Goal: Information Seeking & Learning: Find specific fact

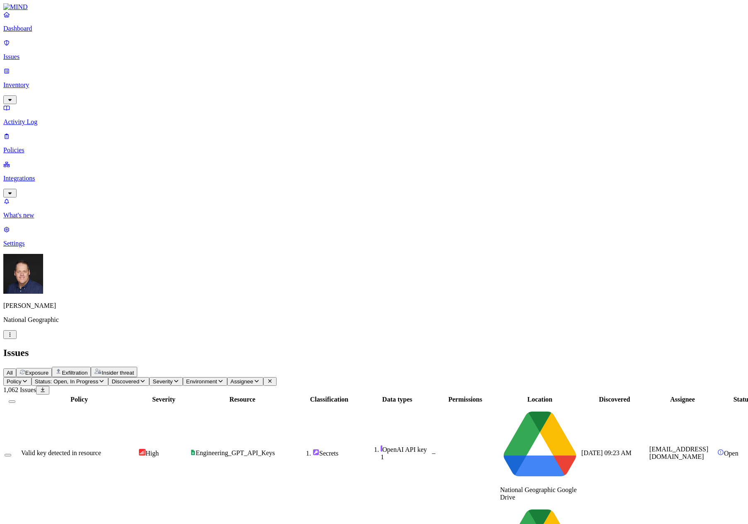
click at [35, 146] on p "Policies" at bounding box center [373, 149] width 741 height 7
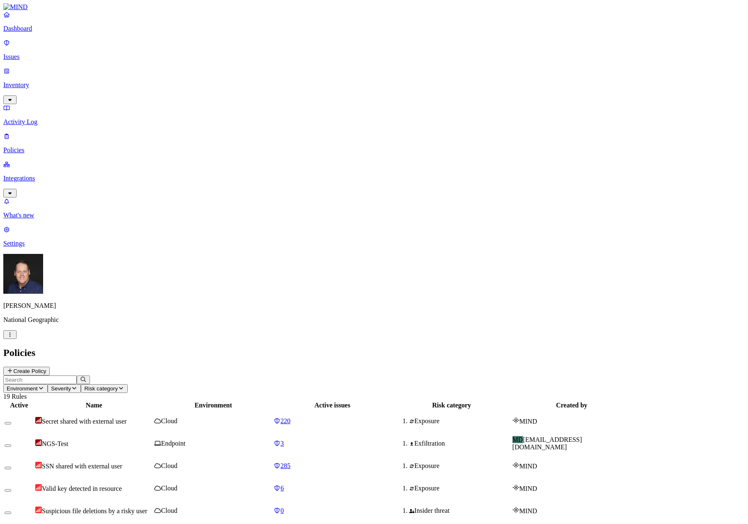
click at [122, 462] on span "SSN shared with external user" at bounding box center [82, 465] width 80 height 7
click at [291, 462] on span "285" at bounding box center [286, 465] width 10 height 7
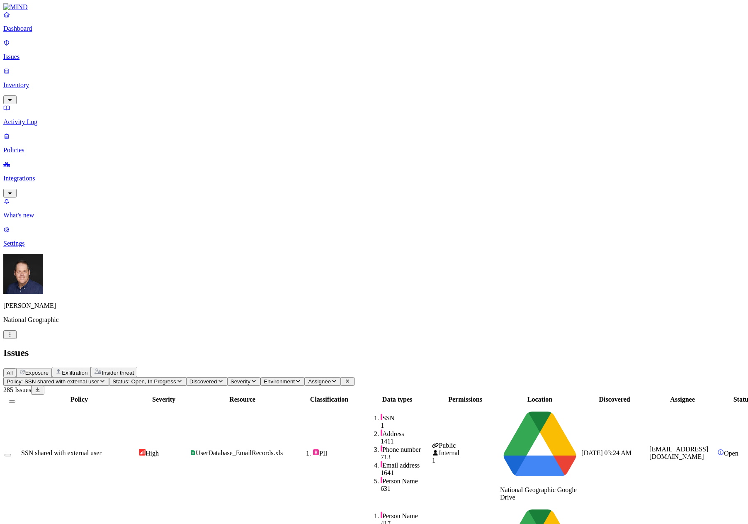
click at [40, 81] on p "Inventory" at bounding box center [373, 84] width 741 height 7
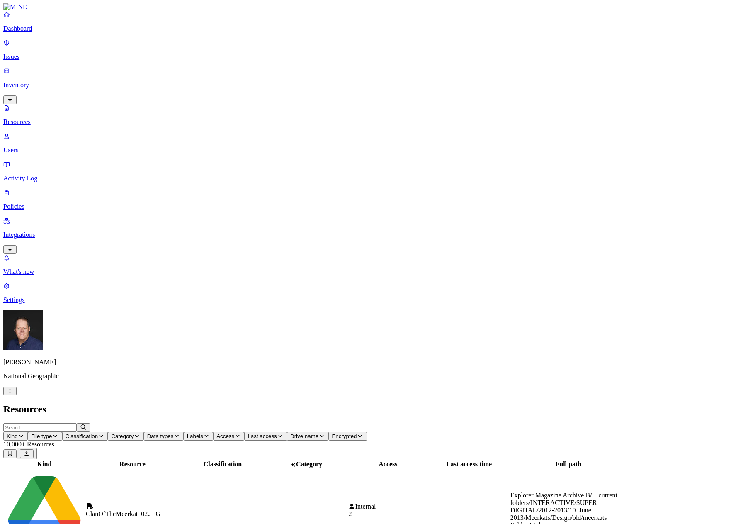
click at [18, 433] on span "Kind" at bounding box center [12, 436] width 11 height 6
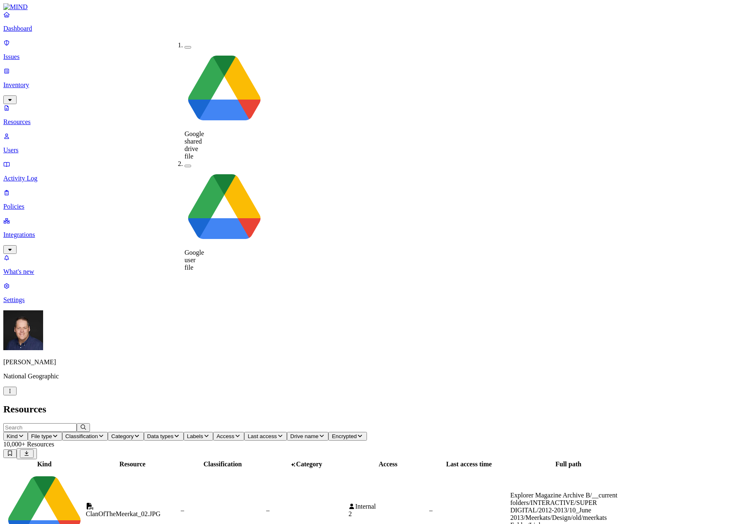
click at [18, 433] on span "Kind" at bounding box center [12, 436] width 11 height 6
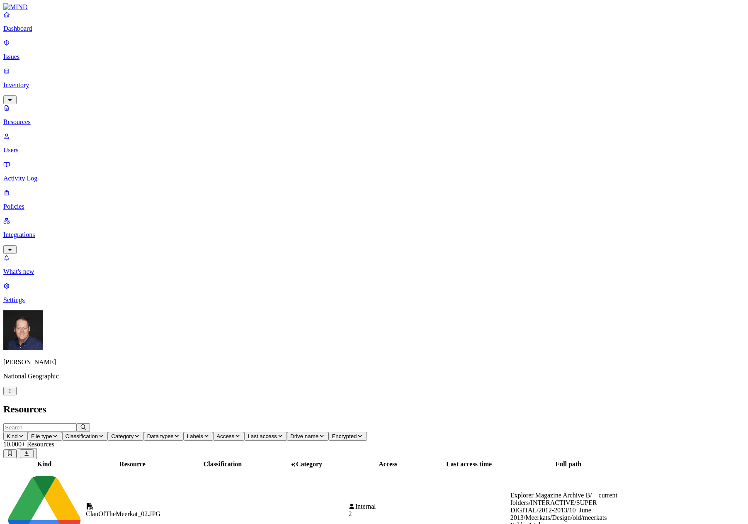
click at [234, 433] on span "Access" at bounding box center [225, 436] width 18 height 6
click at [407, 165] on button "button" at bounding box center [410, 166] width 7 height 2
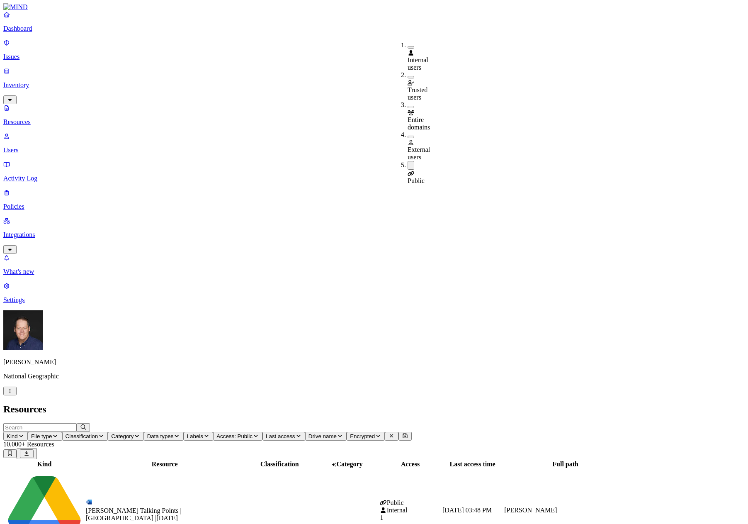
click at [355, 403] on h2 "Resources" at bounding box center [373, 408] width 741 height 11
click at [168, 507] on div "[PERSON_NAME] Talking Points | [GEOGRAPHIC_DATA] |[DATE]" at bounding box center [165, 514] width 158 height 15
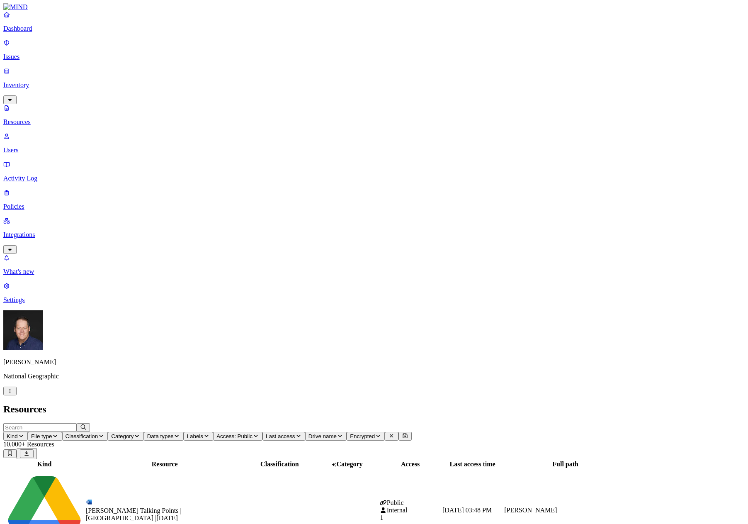
click at [98, 433] on span "Classification" at bounding box center [81, 436] width 33 height 6
click at [249, 69] on button "button" at bounding box center [252, 70] width 7 height 2
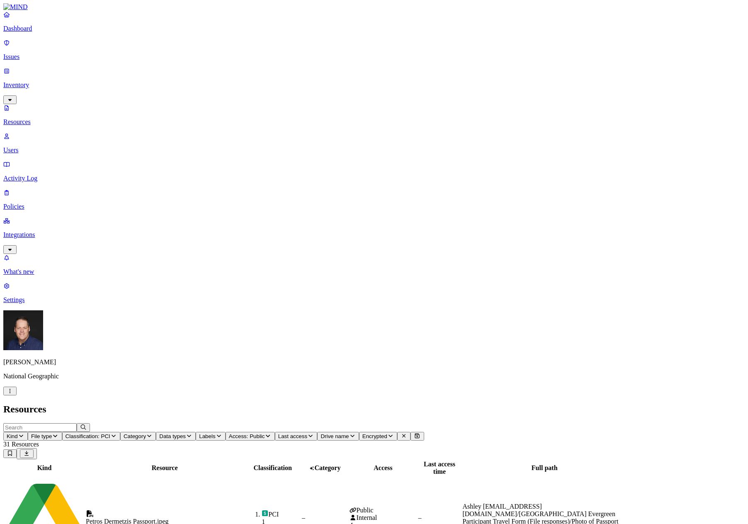
click at [303, 403] on h2 "Resources" at bounding box center [373, 408] width 741 height 11
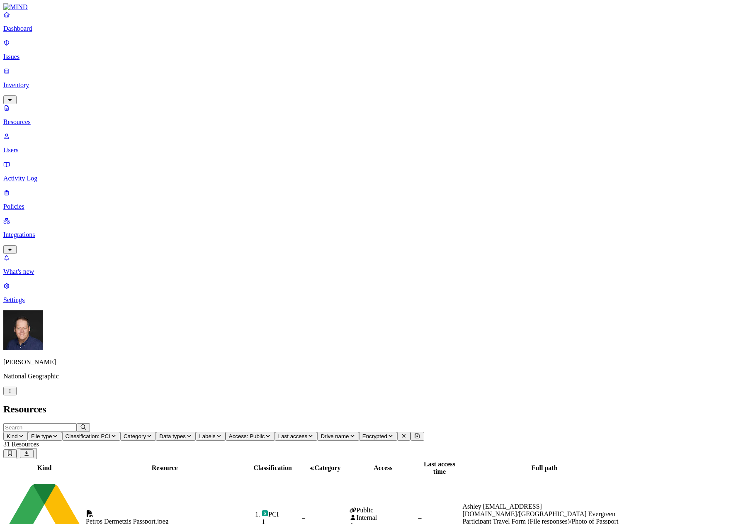
drag, startPoint x: 692, startPoint y: 303, endPoint x: 713, endPoint y: 302, distance: 20.7
click at [32, 53] on p "Issues" at bounding box center [373, 56] width 741 height 7
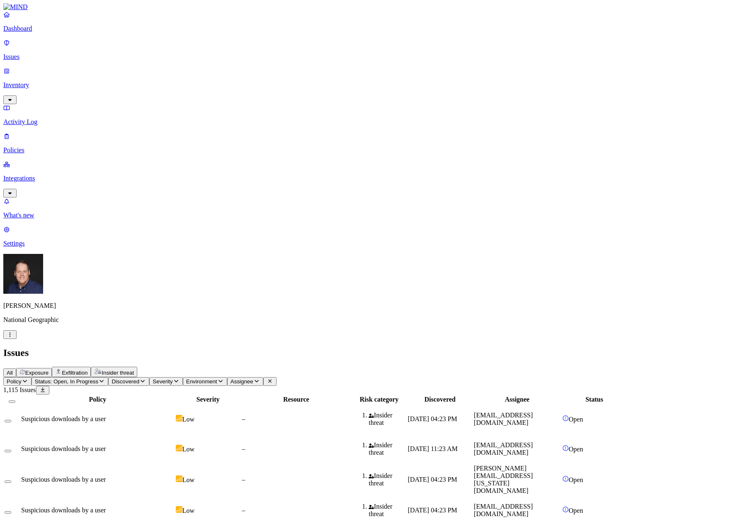
click at [28, 378] on icon "button" at bounding box center [25, 380] width 7 height 5
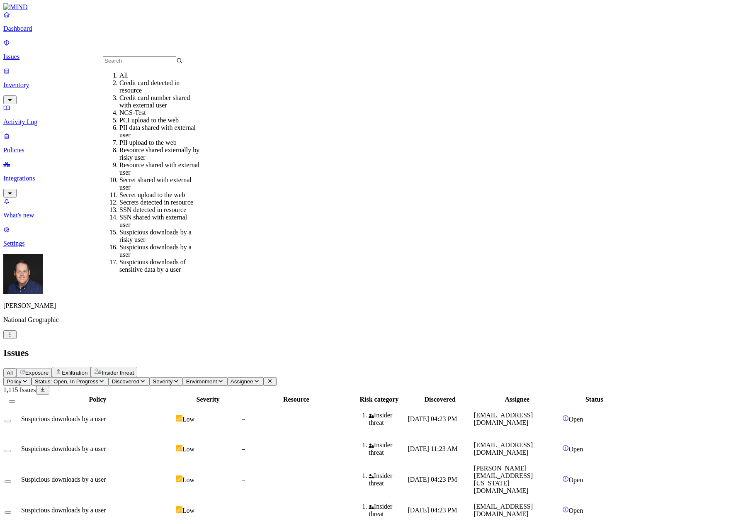
click at [28, 378] on icon "button" at bounding box center [25, 380] width 7 height 5
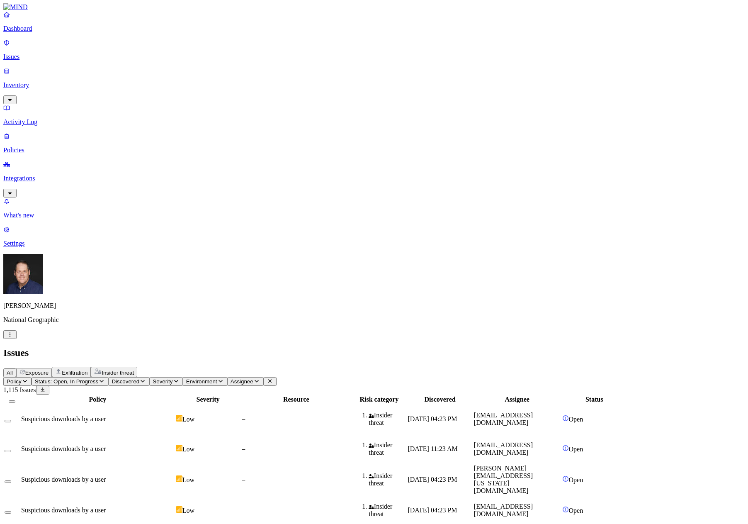
click at [48, 369] on span "Exposure" at bounding box center [36, 372] width 23 height 6
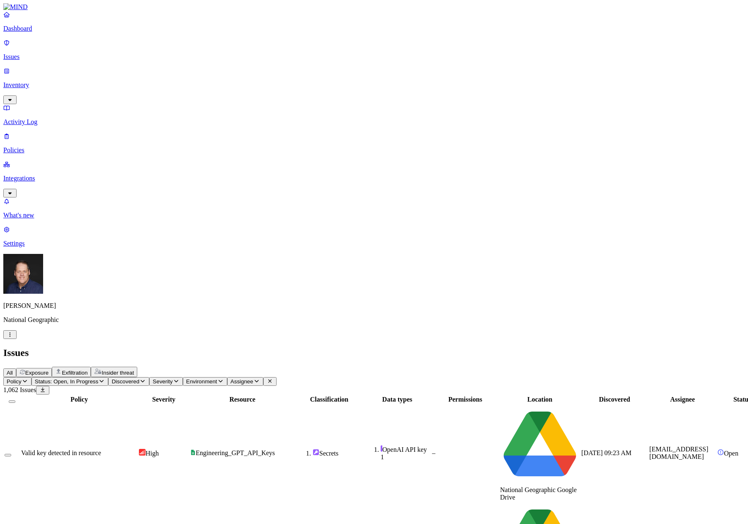
click at [139, 378] on span "Discovered" at bounding box center [126, 381] width 28 height 6
click at [48, 369] on span "Exposure" at bounding box center [36, 372] width 23 height 6
click at [87, 369] on span "Exfiltration" at bounding box center [75, 372] width 26 height 6
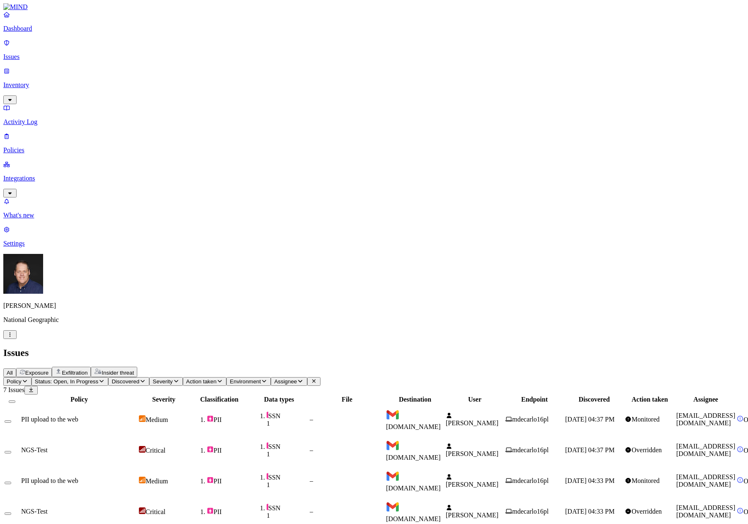
click at [22, 378] on span "Policy" at bounding box center [14, 381] width 15 height 6
click at [48, 369] on span "Exposure" at bounding box center [36, 372] width 23 height 6
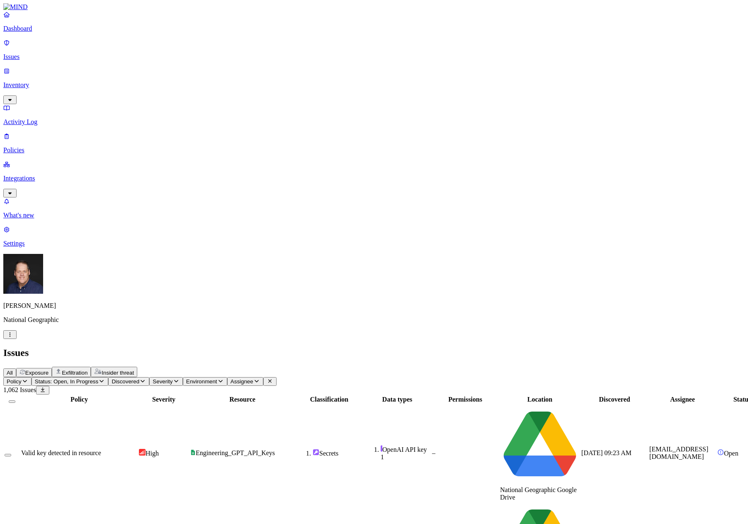
click at [139, 378] on span "Discovered" at bounding box center [126, 381] width 28 height 6
click at [217, 378] on span "Environment" at bounding box center [201, 381] width 31 height 6
click at [22, 378] on span "Policy" at bounding box center [14, 381] width 15 height 6
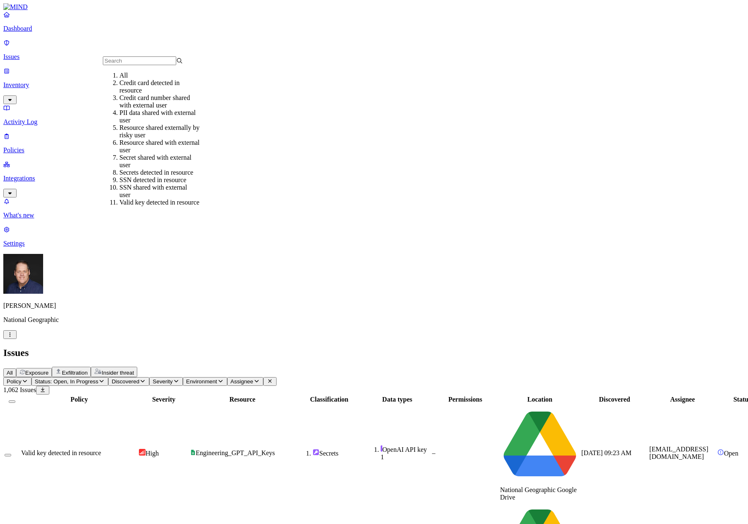
click at [119, 94] on div "Credit card detected in resource" at bounding box center [159, 86] width 80 height 15
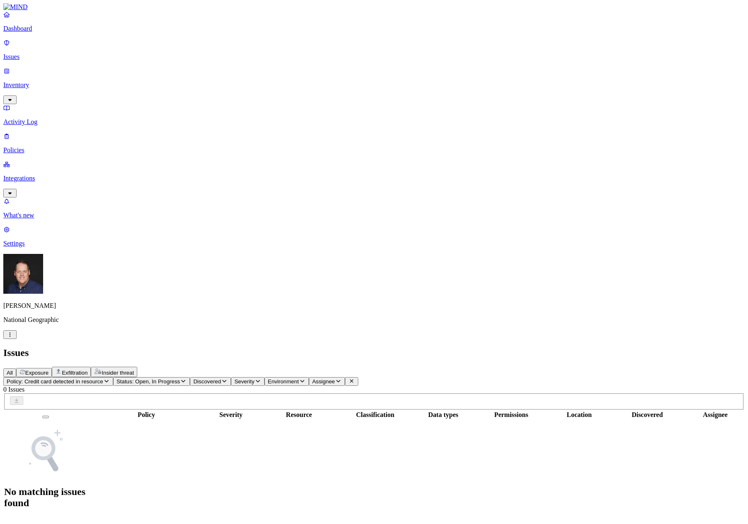
click at [187, 378] on icon "button" at bounding box center [183, 380] width 7 height 5
click at [299, 347] on div "Issues" at bounding box center [373, 352] width 741 height 11
click at [27, 81] on p "Inventory" at bounding box center [373, 84] width 741 height 7
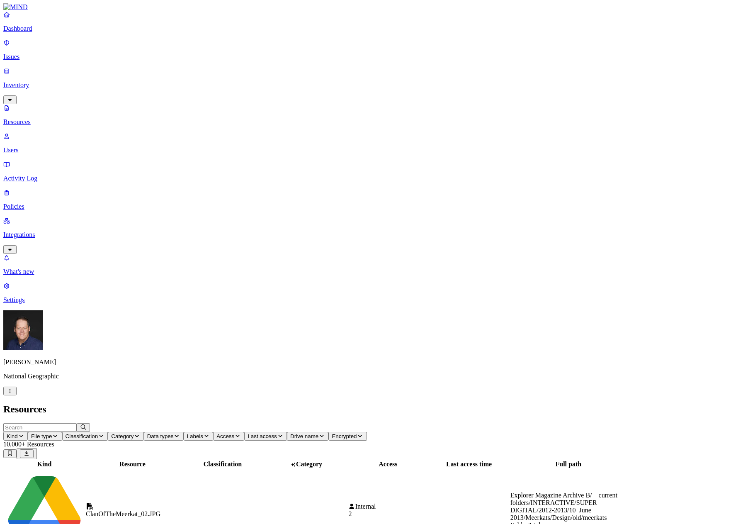
click at [30, 203] on p "Policies" at bounding box center [373, 206] width 741 height 7
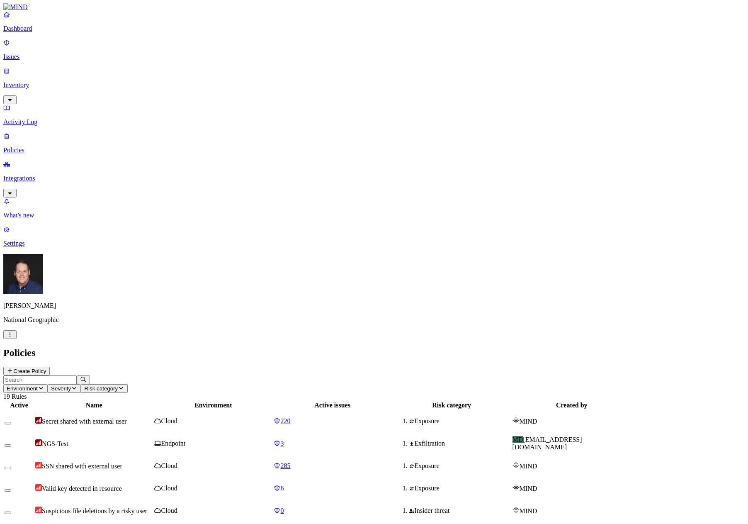
click at [126, 417] on span "Secret shared with external user" at bounding box center [84, 420] width 85 height 7
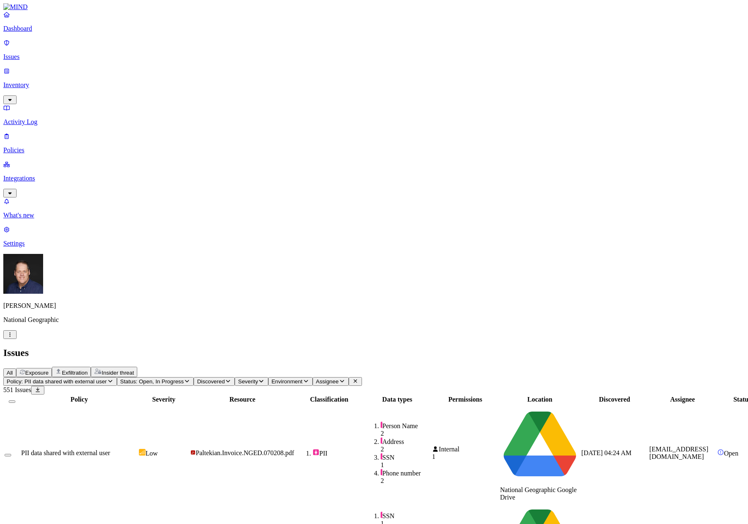
click at [36, 81] on p "Inventory" at bounding box center [373, 84] width 741 height 7
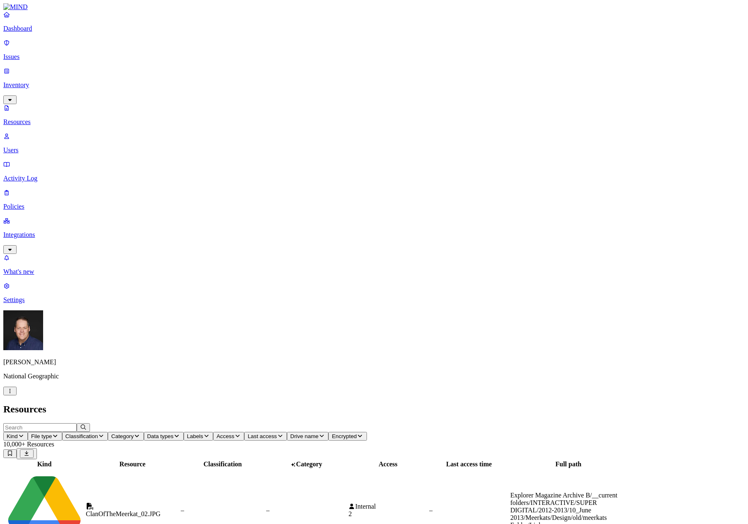
click at [36, 146] on p "Users" at bounding box center [373, 149] width 741 height 7
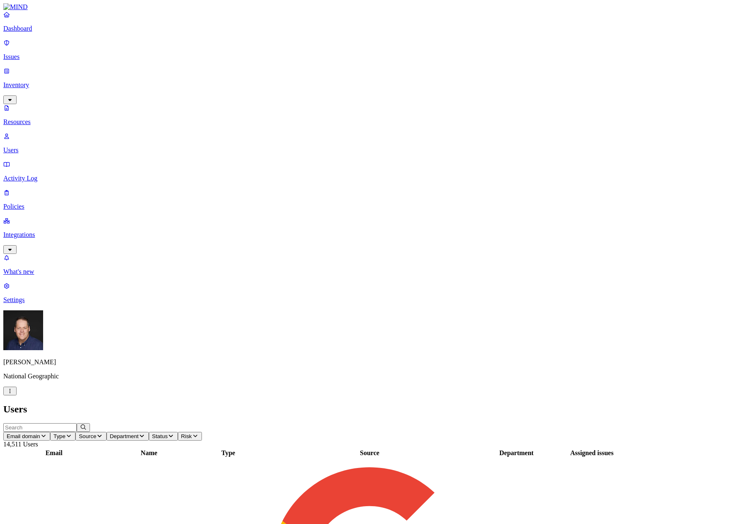
click at [77, 423] on input "text" at bounding box center [39, 427] width 73 height 9
type input "[PERSON_NAME]"
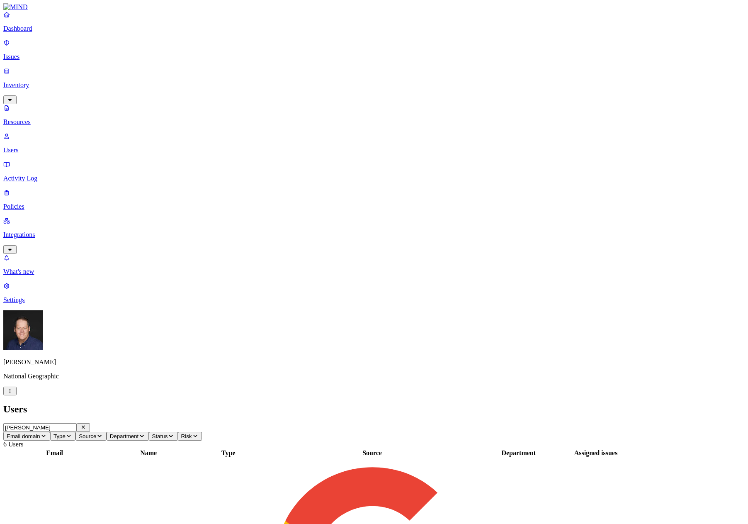
click at [30, 146] on p "Users" at bounding box center [373, 149] width 741 height 7
click at [36, 146] on p "Users" at bounding box center [373, 149] width 741 height 7
click at [85, 425] on icon "button" at bounding box center [83, 426] width 3 height 3
